Goal: Task Accomplishment & Management: Manage account settings

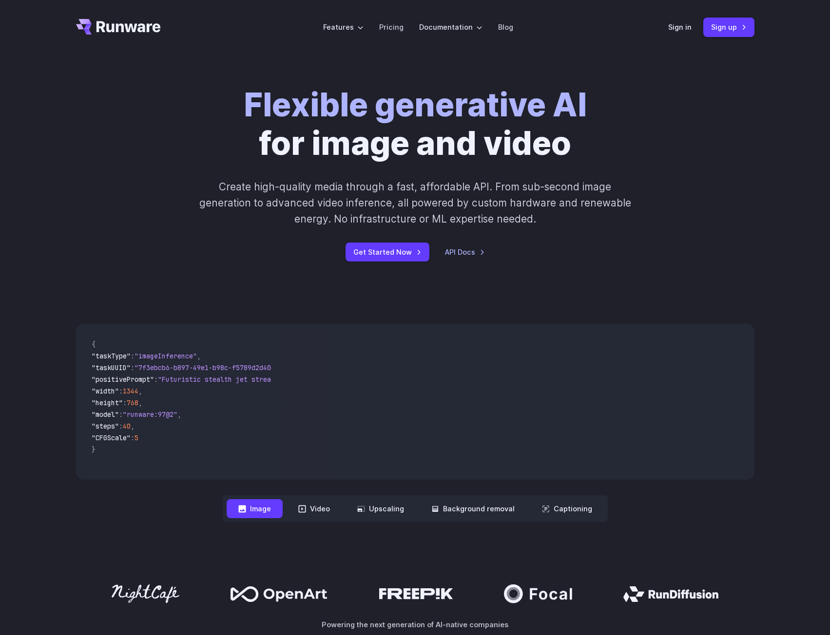
click at [460, 173] on div "Flexible generative AI for image and video Create high-quality media through a …" at bounding box center [415, 174] width 543 height 176
click at [685, 34] on div "Sign in Sign up" at bounding box center [711, 27] width 86 height 19
click at [684, 31] on link "Sign in" at bounding box center [679, 26] width 23 height 11
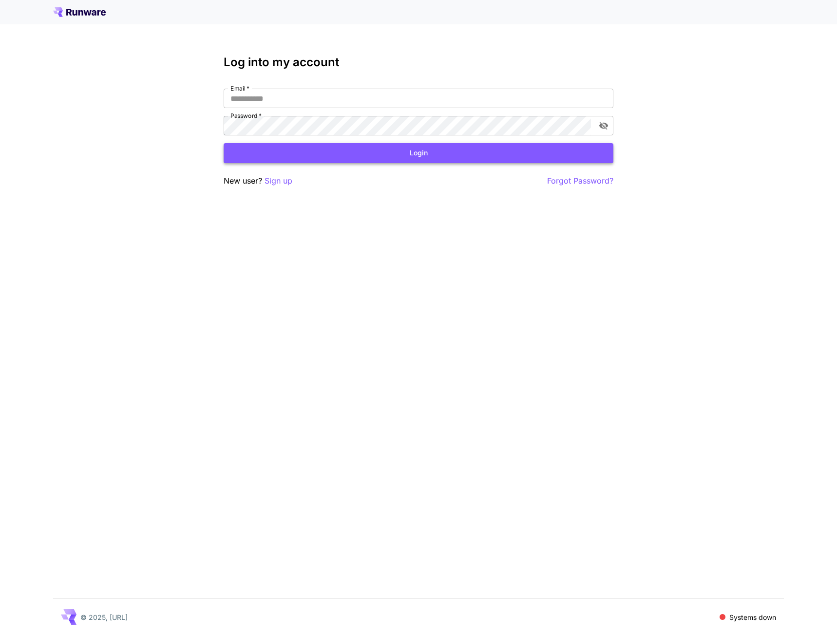
type input "**********"
click at [385, 158] on button "Login" at bounding box center [419, 153] width 390 height 20
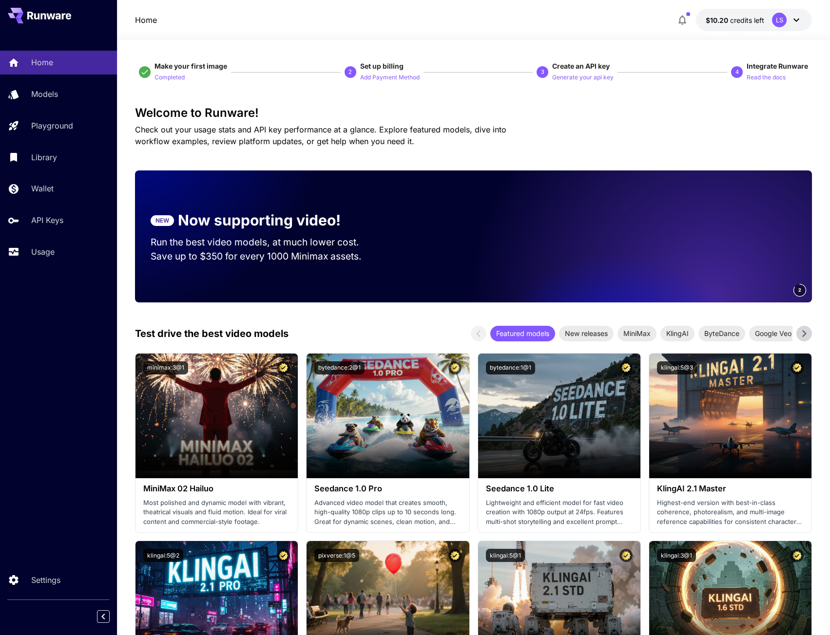
click at [304, 135] on p "Check out your usage stats and API key performance at a glance. Explore feature…" at bounding box center [337, 135] width 405 height 23
